Goal: Task Accomplishment & Management: Use online tool/utility

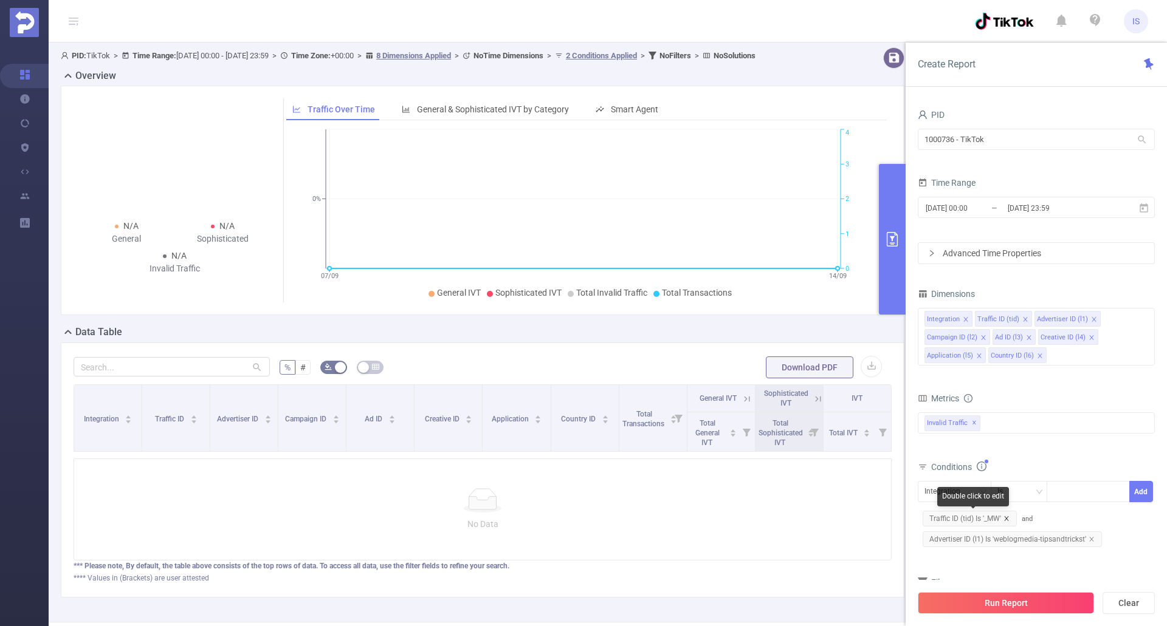
click at [1007, 519] on icon "icon: close" at bounding box center [1006, 519] width 6 height 6
click at [1091, 521] on icon "icon: close" at bounding box center [1091, 519] width 6 height 6
click at [1006, 602] on button "Run Report" at bounding box center [1005, 603] width 176 height 22
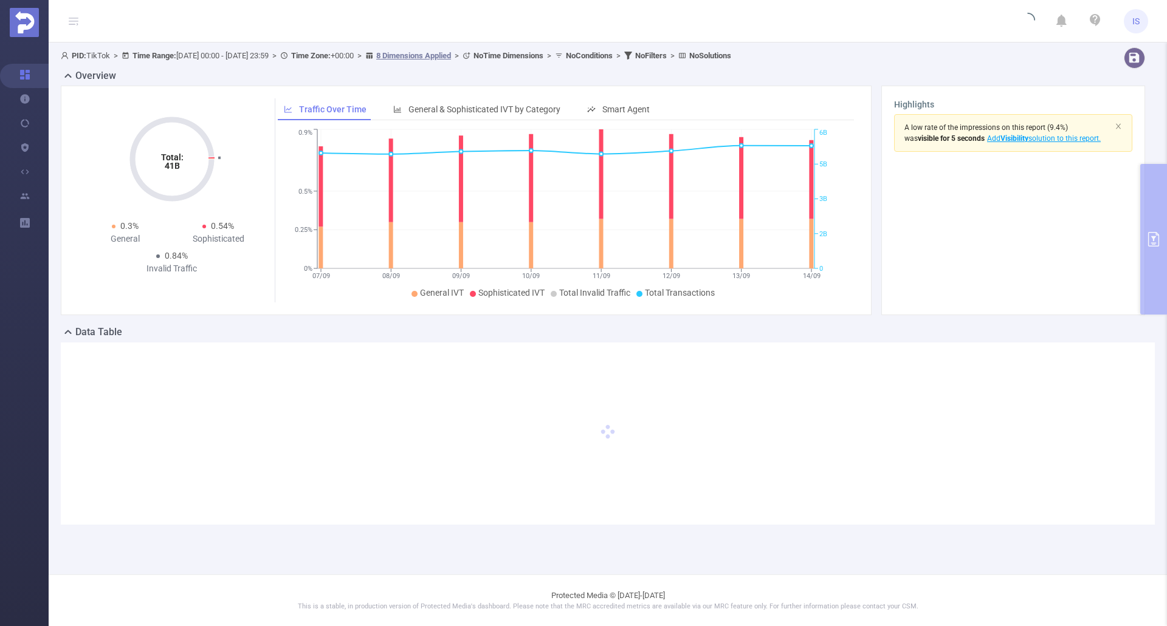
click at [521, 8] on header "IS" at bounding box center [583, 21] width 1167 height 43
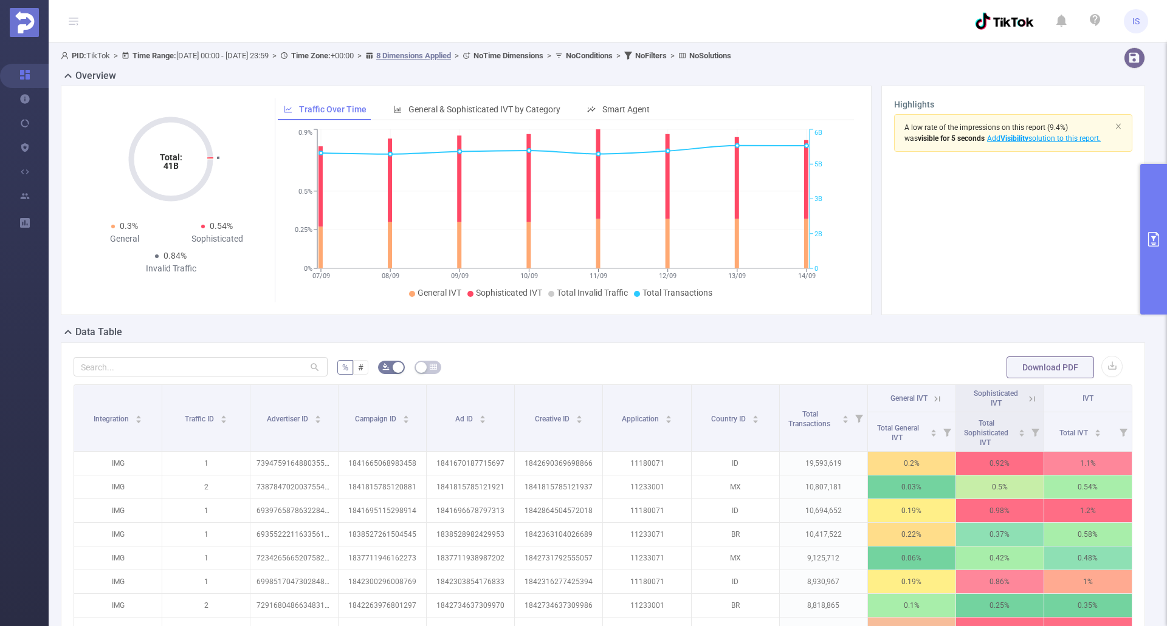
click at [1145, 252] on button "primary" at bounding box center [1153, 239] width 27 height 151
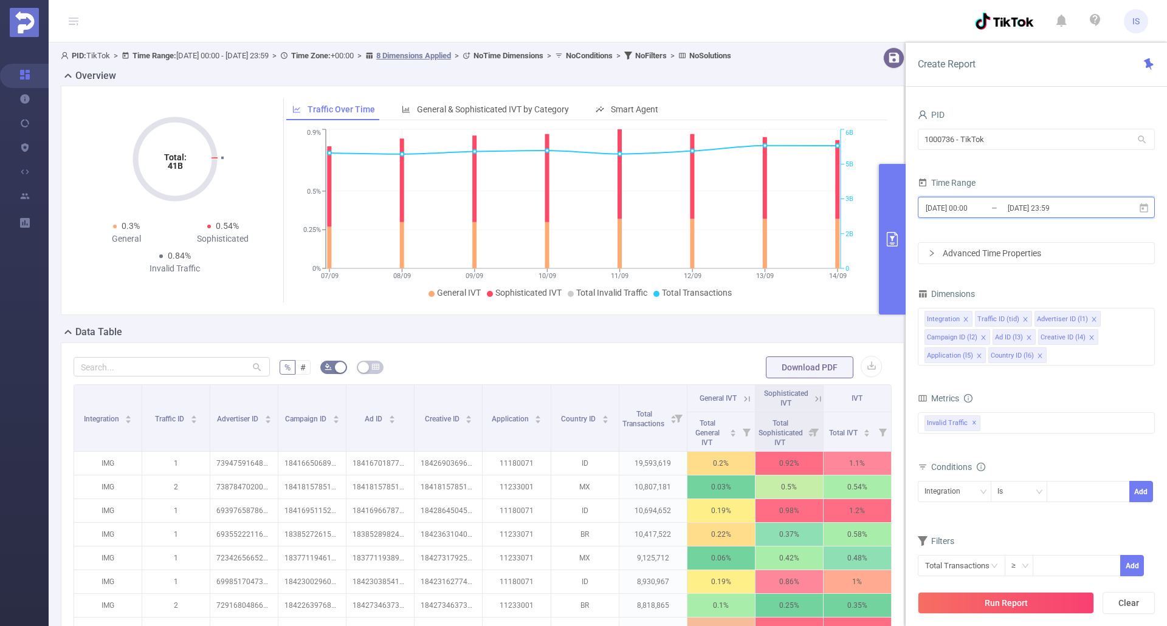
click at [1144, 204] on icon at bounding box center [1143, 208] width 11 height 11
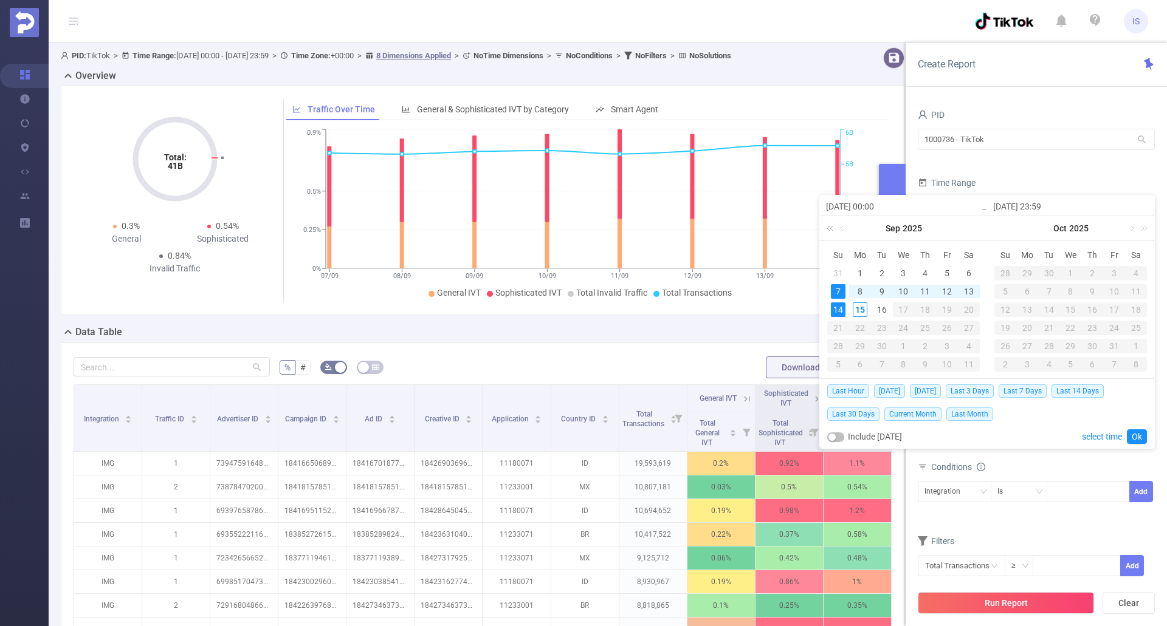
click at [832, 222] on link at bounding box center [832, 228] width 16 height 24
click at [967, 226] on link at bounding box center [975, 228] width 16 height 24
click at [829, 226] on link at bounding box center [832, 228] width 16 height 24
click at [970, 225] on link at bounding box center [975, 228] width 16 height 24
click at [842, 230] on link at bounding box center [842, 228] width 11 height 24
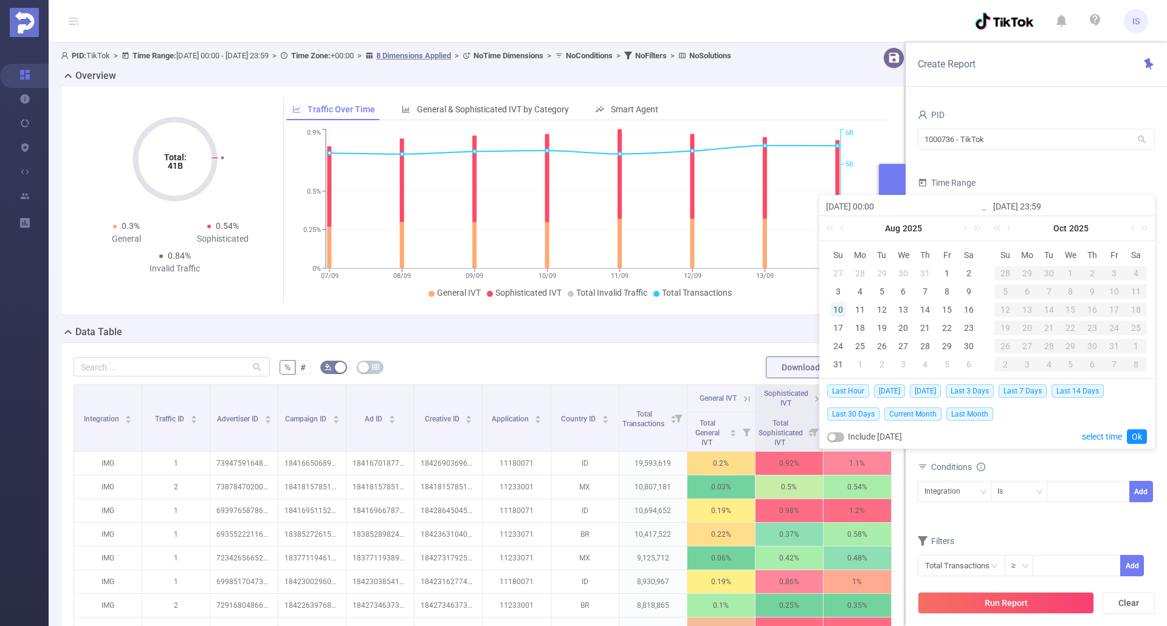
click at [838, 309] on div "10" at bounding box center [838, 310] width 15 height 15
click at [841, 323] on div "17" at bounding box center [838, 328] width 15 height 15
type input "2025-08-10 00:00"
type input "2025-08-17 23:59"
type input "2025-08-10 00:00"
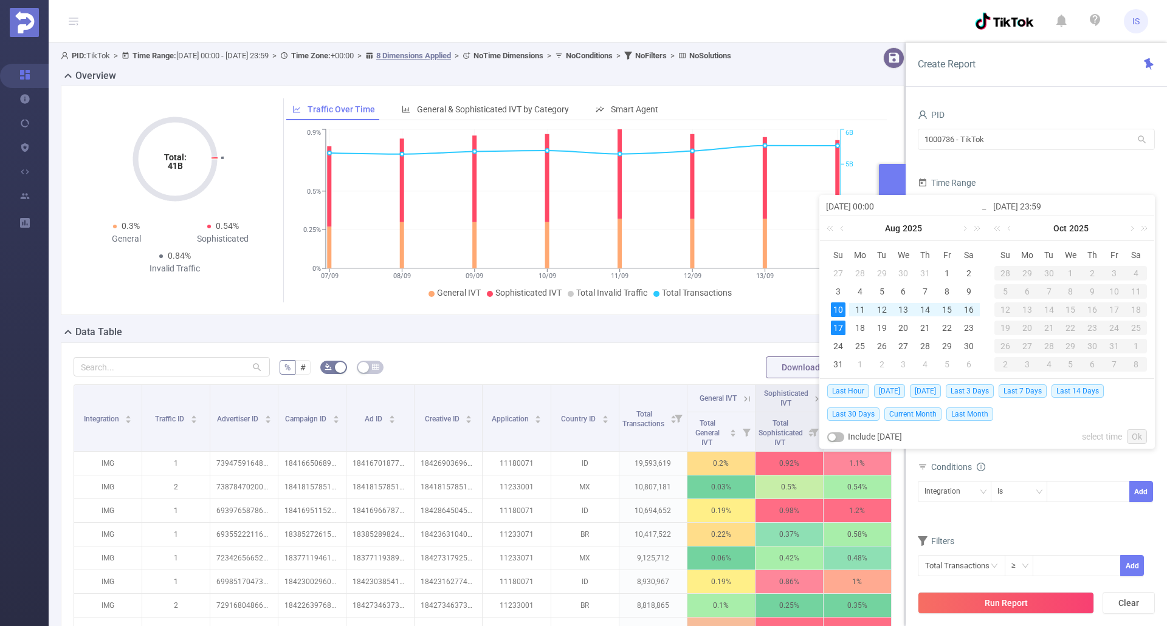
type input "2025-08-17 23:59"
click at [1140, 433] on link "Ok" at bounding box center [1136, 437] width 20 height 15
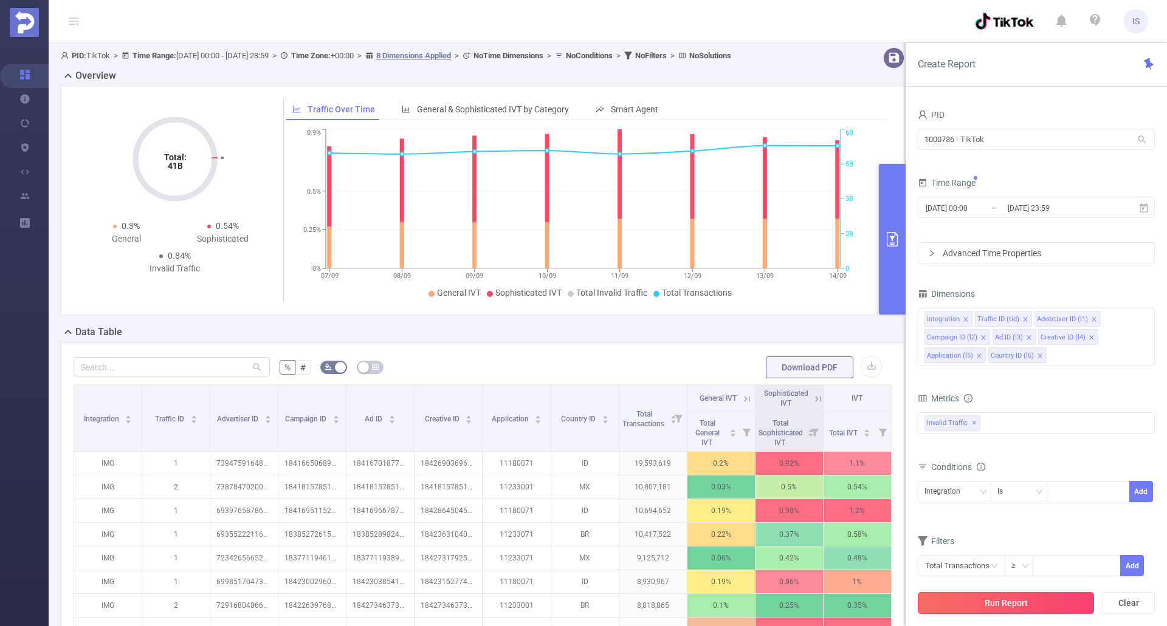
click at [1006, 603] on button "Run Report" at bounding box center [1005, 603] width 176 height 22
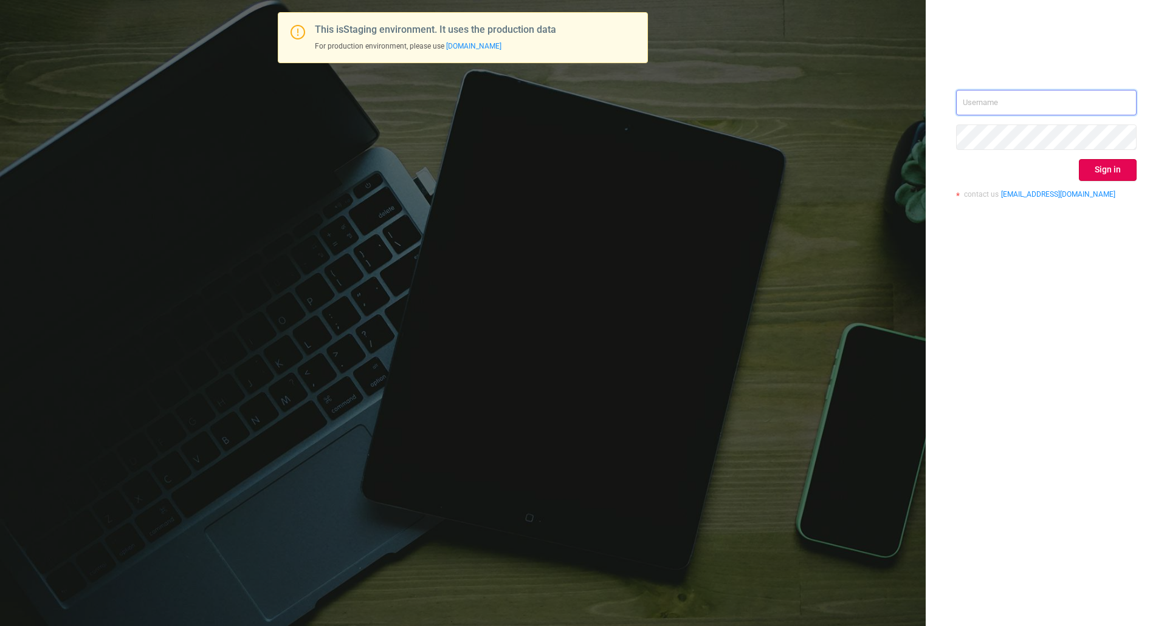
click at [1048, 109] on input "text" at bounding box center [1046, 103] width 180 height 26
click at [1035, 93] on input "text" at bounding box center [1046, 103] width 180 height 26
type input "ispasojevic@mediaocean.com"
click at [1117, 174] on button "Sign in" at bounding box center [1107, 170] width 58 height 22
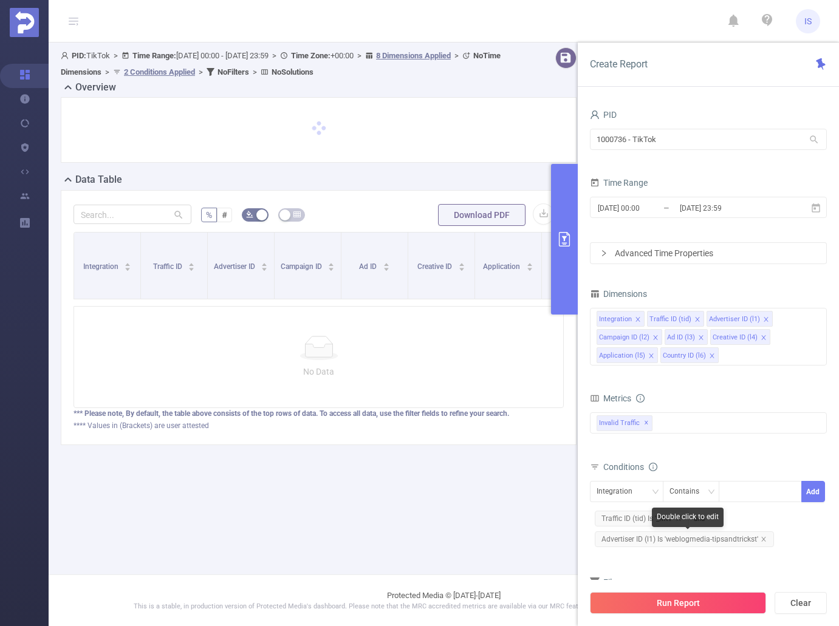
drag, startPoint x: 763, startPoint y: 540, endPoint x: 731, endPoint y: 549, distance: 33.6
click at [763, 538] on icon "icon: close" at bounding box center [764, 540] width 6 height 6
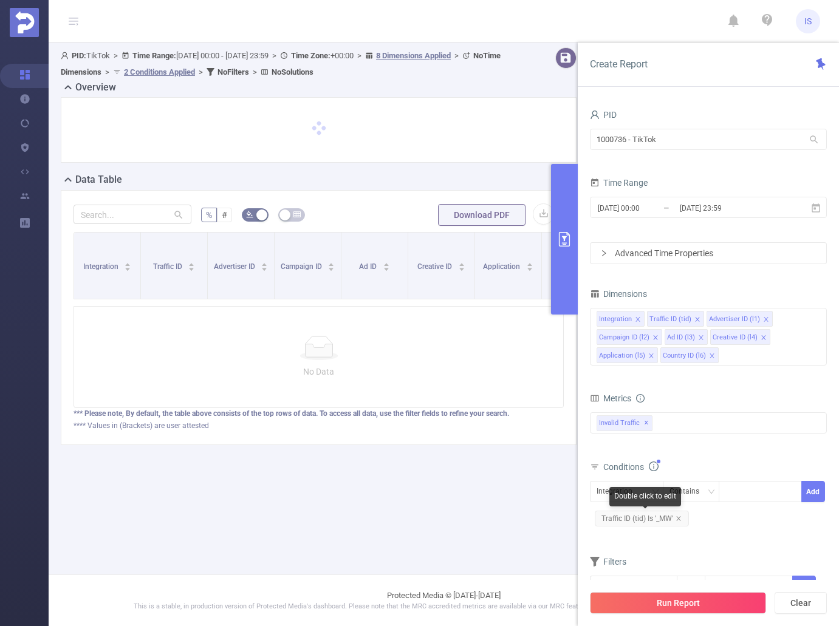
click at [677, 517] on icon "icon: close" at bounding box center [679, 519] width 6 height 6
drag, startPoint x: 710, startPoint y: 602, endPoint x: 512, endPoint y: 543, distance: 206.5
click at [710, 600] on button "Run Report" at bounding box center [678, 603] width 176 height 22
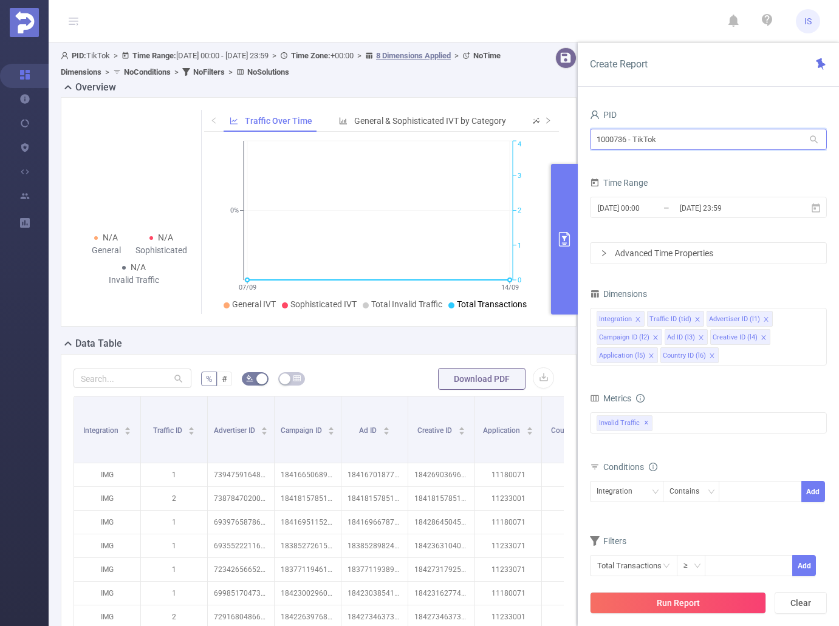
click at [710, 143] on input "1000736 - TikTok" at bounding box center [708, 139] width 237 height 21
click at [710, 142] on input "1000736 - TikTok" at bounding box center [708, 139] width 237 height 21
click at [704, 102] on div "PID 1000736 - TikTok 1000736 - TikTok Time Range 2025-09-07 00:00 _ 2025-09-14 …" at bounding box center [708, 371] width 261 height 554
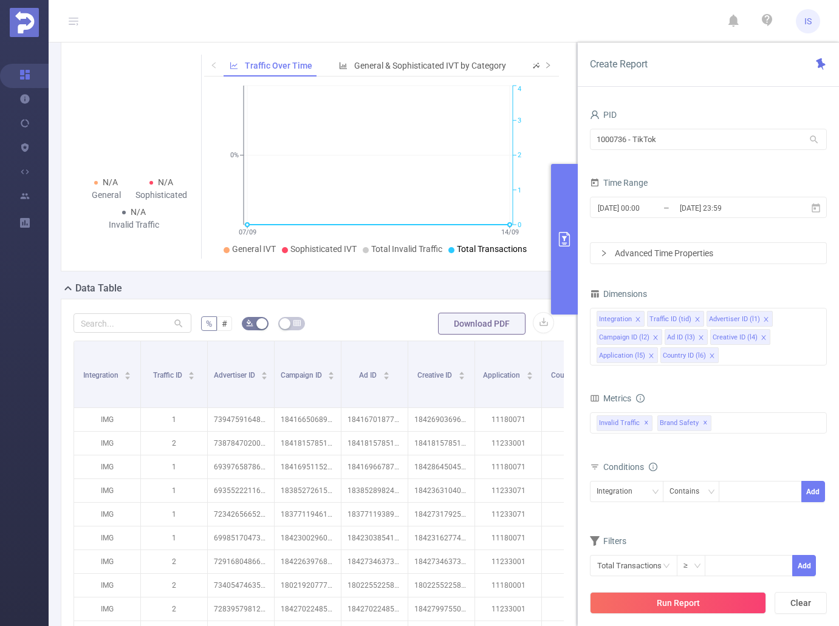
scroll to position [122, 0]
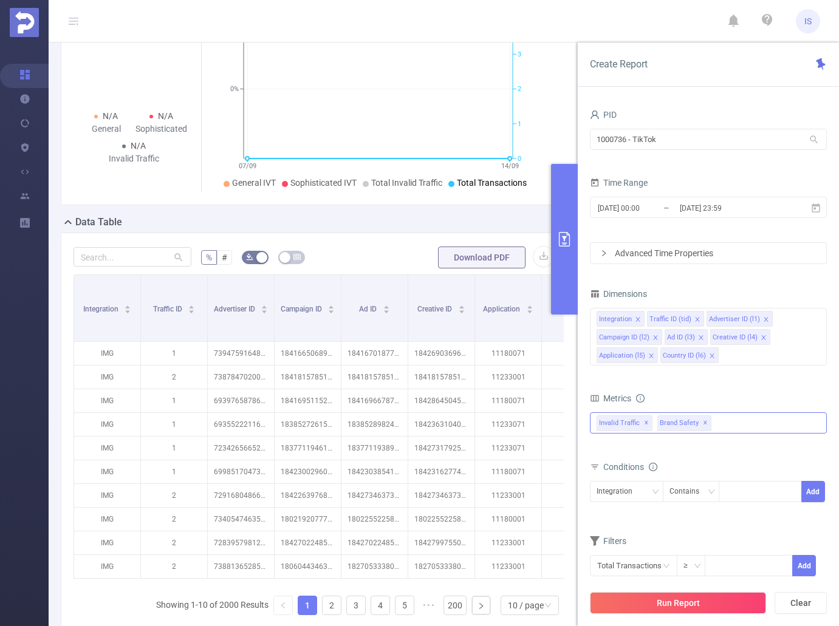
click at [703, 421] on span "✕" at bounding box center [705, 423] width 5 height 15
click at [709, 603] on button "Run Report" at bounding box center [678, 603] width 176 height 22
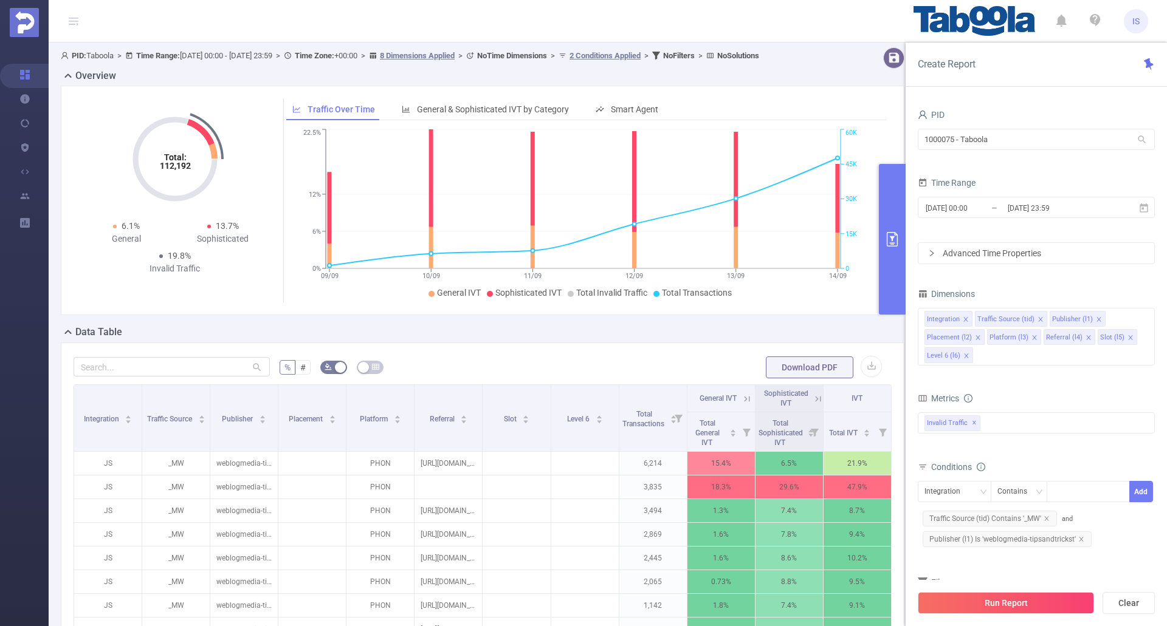
click at [506, 27] on header "IS" at bounding box center [583, 21] width 1167 height 43
click at [699, 35] on header "IS" at bounding box center [583, 21] width 1167 height 43
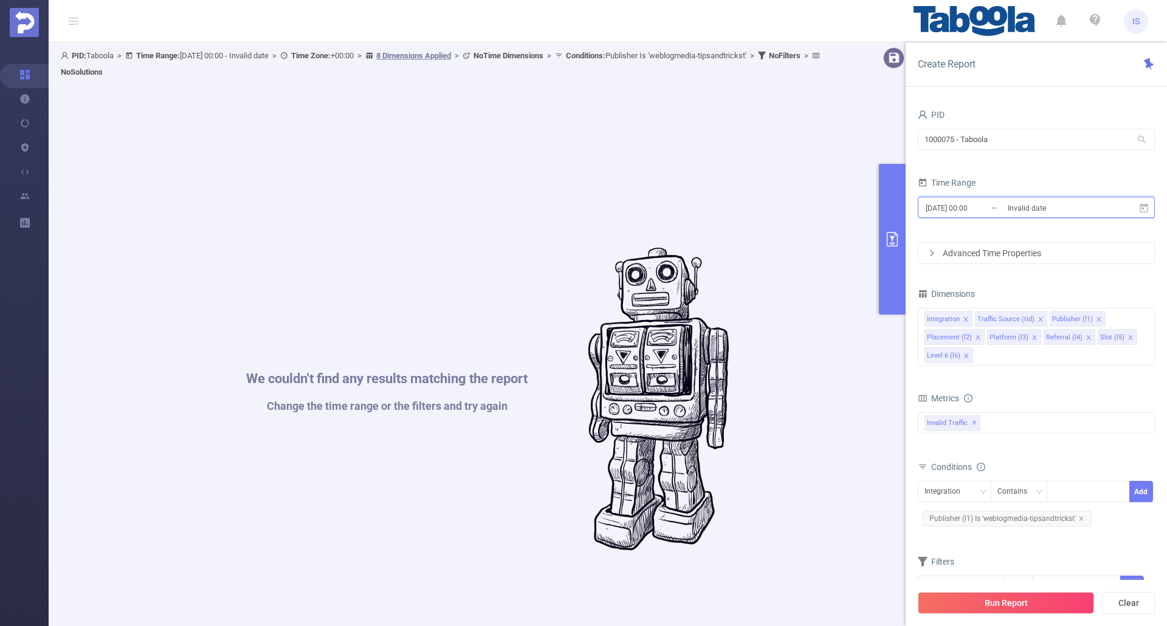
click at [1148, 214] on span "[DATE] 00:00 _ Invalid date" at bounding box center [1035, 207] width 237 height 21
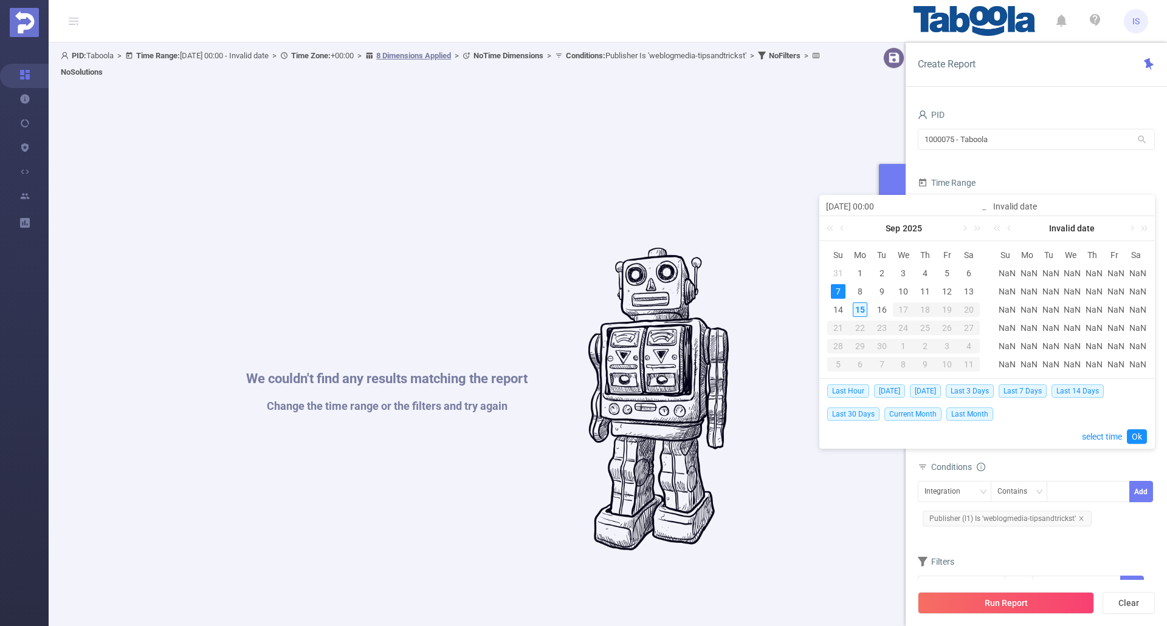
click at [860, 315] on div "15" at bounding box center [859, 310] width 15 height 15
click at [1133, 432] on link "Ok" at bounding box center [1136, 437] width 20 height 15
